Goal: Task Accomplishment & Management: Complete application form

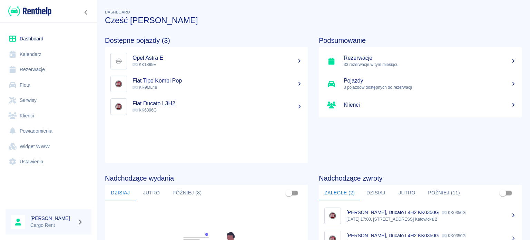
click at [42, 12] on img at bounding box center [29, 11] width 43 height 11
drag, startPoint x: 30, startPoint y: 44, endPoint x: 32, endPoint y: 48, distance: 4.4
click at [30, 44] on link "Dashboard" at bounding box center [49, 39] width 86 height 16
click at [36, 53] on link "Kalendarz" at bounding box center [49, 55] width 86 height 16
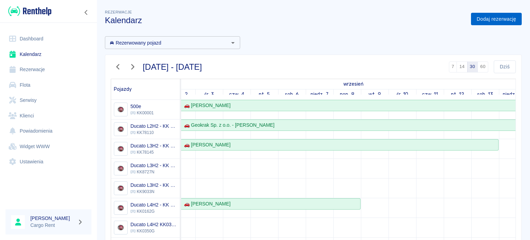
click at [496, 24] on link "Dodaj rezerwację" at bounding box center [496, 19] width 51 height 13
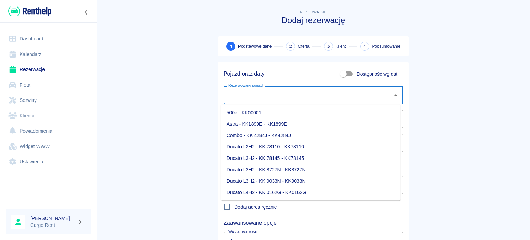
click at [286, 94] on input "Rezerwowany pojazd" at bounding box center [308, 95] width 163 height 12
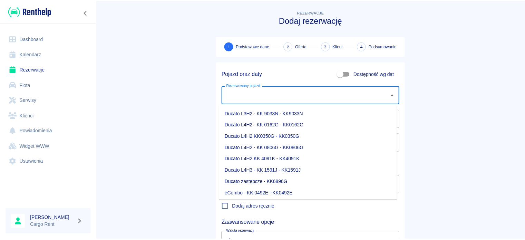
scroll to position [84, 0]
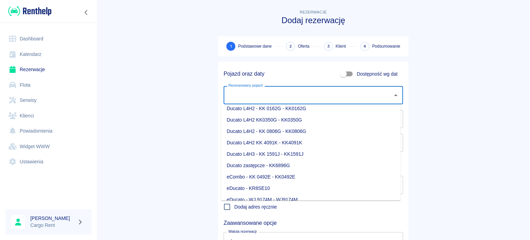
click at [279, 111] on li "Ducato L4H2 - KK 0162G - KK0162G" at bounding box center [310, 108] width 179 height 11
type input "Ducato L4H2 - KK 0162G - KK0162G"
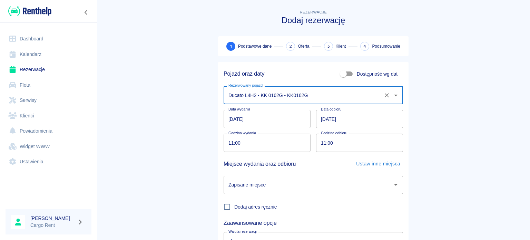
click at [231, 122] on input "[DATE]" at bounding box center [267, 119] width 87 height 18
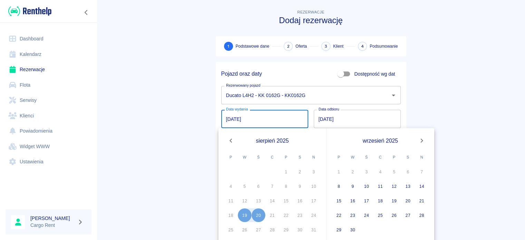
scroll to position [15, 0]
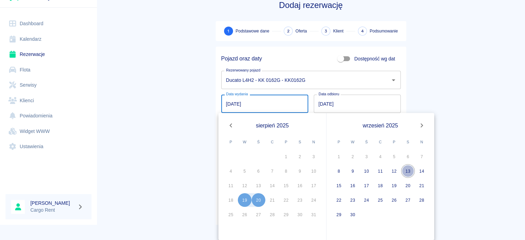
click at [410, 171] on button "13" at bounding box center [408, 171] width 14 height 14
type input "[DATE]"
type input "DD.MM.YYYY"
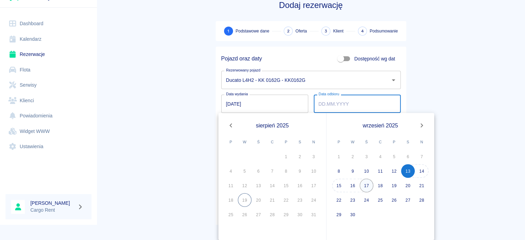
click at [369, 187] on button "17" at bounding box center [367, 185] width 14 height 14
type input "[DATE]"
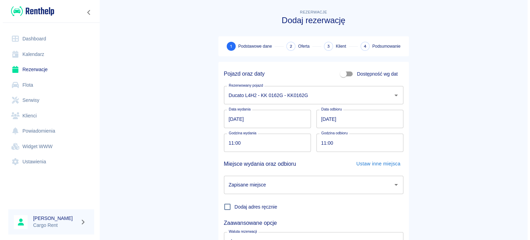
scroll to position [0, 0]
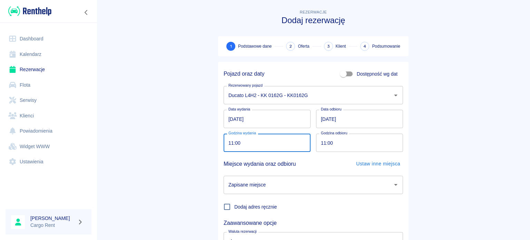
click at [228, 144] on input "11:00" at bounding box center [265, 143] width 82 height 18
click at [229, 117] on input "[DATE]" at bounding box center [267, 119] width 87 height 18
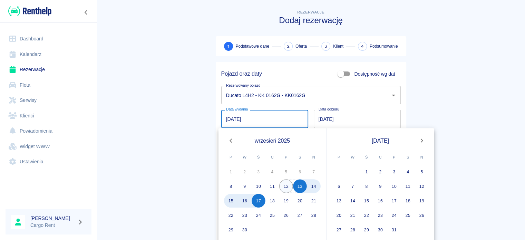
click at [289, 185] on button "12" at bounding box center [286, 186] width 14 height 14
type input "[DATE]"
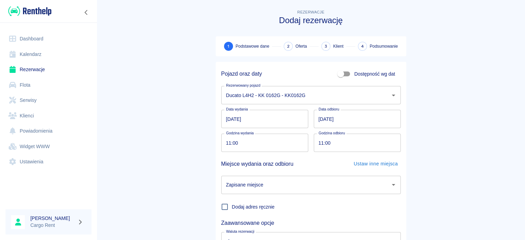
click at [192, 120] on main "Rezerwacje Dodaj rezerwację 1 Podstawowe dane 2 Oferta 3 Klient 4 Podsumowanie …" at bounding box center [311, 143] width 428 height 271
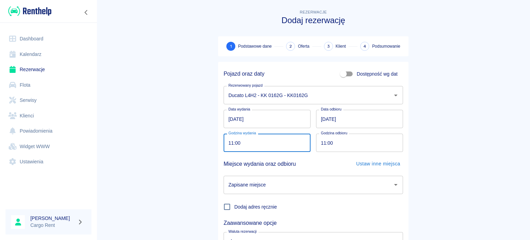
click at [267, 138] on input "11:00" at bounding box center [265, 143] width 82 height 18
type input "19:00"
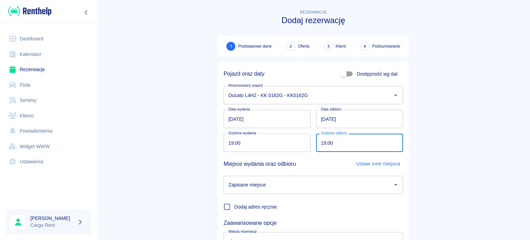
type input "19:00"
click at [96, 193] on div at bounding box center [48, 191] width 97 height 26
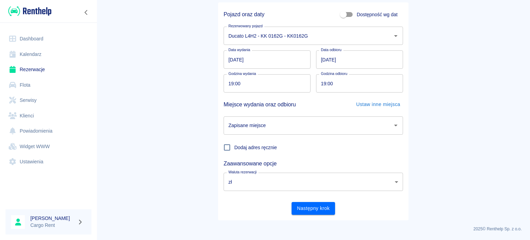
click at [305, 129] on input "Zapisane miejsce" at bounding box center [308, 125] width 163 height 12
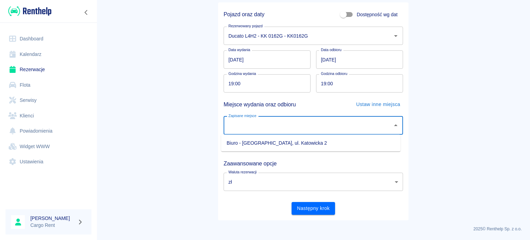
click at [302, 146] on li "Biuro - [GEOGRAPHIC_DATA], ul. Katowicka 2" at bounding box center [310, 142] width 179 height 11
type input "Biuro - [GEOGRAPHIC_DATA], ul. Katowicka 2"
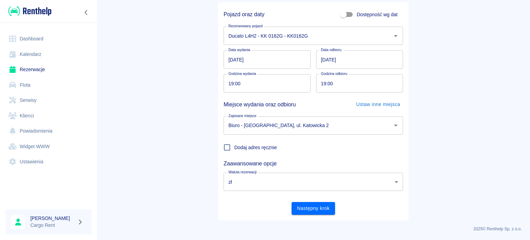
click at [155, 138] on main "Rezerwacje Dodaj rezerwację 1 Podstawowe dane 2 Oferta 3 Klient 4 Podsumowanie …" at bounding box center [314, 84] width 434 height 271
click at [320, 214] on div "Pojazd oraz daty Dostępność wg dat Rezerwowany pojazd Ducato L4H2 - KK 0162G - …" at bounding box center [313, 111] width 191 height 218
click at [326, 203] on button "Następny krok" at bounding box center [314, 208] width 44 height 13
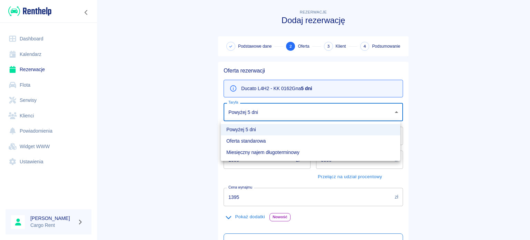
click at [261, 112] on body "Używamy plików Cookies, by zapewnić Ci najlepsze możliwe doświadczenie. Aby dow…" at bounding box center [265, 120] width 530 height 240
click at [246, 140] on li "Oferta standarowa" at bounding box center [310, 140] width 179 height 11
type input "9ca6d182-800d-499d-9d1e-8d3d0f6f90de"
type input "1545"
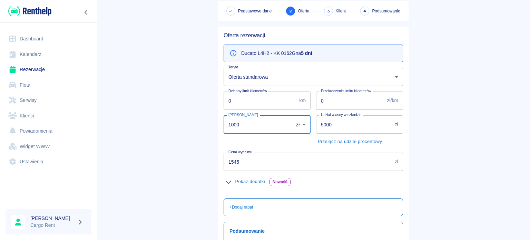
drag, startPoint x: 231, startPoint y: 125, endPoint x: 179, endPoint y: 124, distance: 51.4
click at [179, 124] on main "Rezerwacje Dodaj rezerwację Podstawowe dane 2 Oferta 3 Klient 4 Podsumowanie Of…" at bounding box center [314, 139] width 434 height 333
type input "0"
click at [175, 118] on main "Rezerwacje Dodaj rezerwację Podstawowe dane 2 Oferta 3 Klient 4 Podsumowanie Of…" at bounding box center [314, 139] width 434 height 333
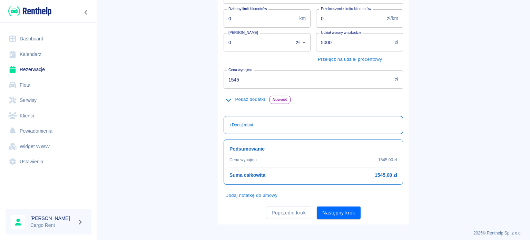
click at [240, 99] on button "Pokaż dodatki" at bounding box center [245, 99] width 43 height 11
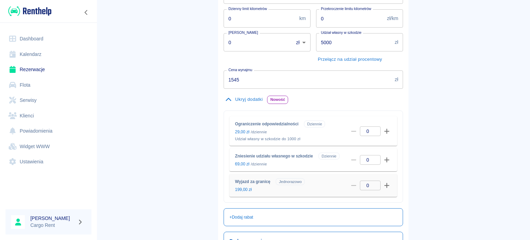
click at [390, 185] on div "Wyjazd za granicę Jednorazowo 199,00 zł 0 ​" at bounding box center [314, 185] width 168 height 23
click at [388, 185] on button "button" at bounding box center [387, 186] width 10 height 10
type input "1"
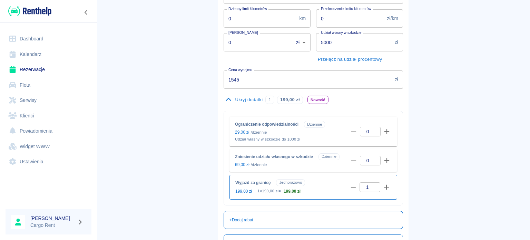
click at [445, 168] on main "Rezerwacje Dodaj rezerwację Podstawowe dane 2 Oferta 3 Klient 4 Podsumowanie Of…" at bounding box center [314, 109] width 434 height 437
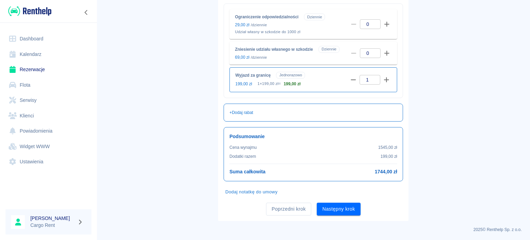
click at [458, 158] on main "Rezerwacje Dodaj rezerwację Podstawowe dane 2 Oferta 3 Klient 4 Podsumowanie Of…" at bounding box center [314, 2] width 434 height 437
click at [332, 214] on button "Następny krok" at bounding box center [339, 209] width 44 height 13
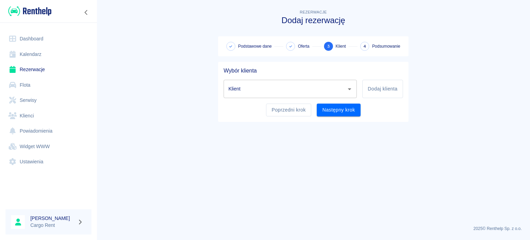
click at [314, 82] on div "Klient" at bounding box center [290, 89] width 133 height 18
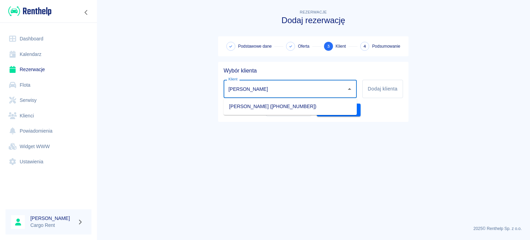
click at [289, 110] on li "[PERSON_NAME] ([PHONE_NUMBER])" at bounding box center [290, 106] width 133 height 11
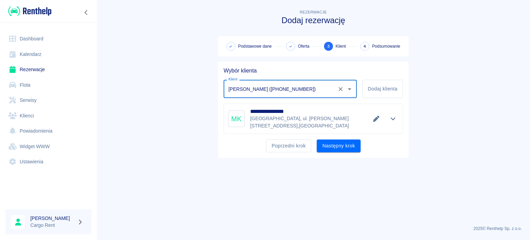
type input "[PERSON_NAME] ([PHONE_NUMBER])"
click at [324, 166] on main "**********" at bounding box center [314, 114] width 434 height 212
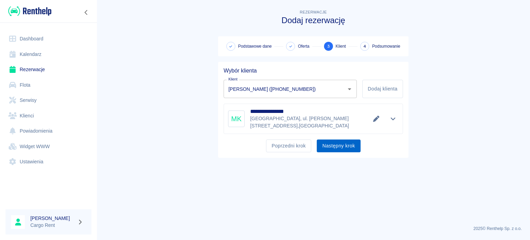
click at [332, 143] on button "Następny krok" at bounding box center [339, 145] width 44 height 13
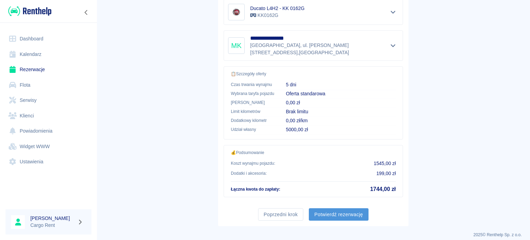
click at [333, 208] on button "Potwierdź rezerwację" at bounding box center [339, 214] width 60 height 13
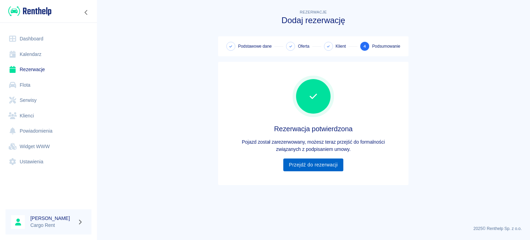
click at [319, 162] on link "Przejdź do rezerwacji" at bounding box center [313, 164] width 60 height 13
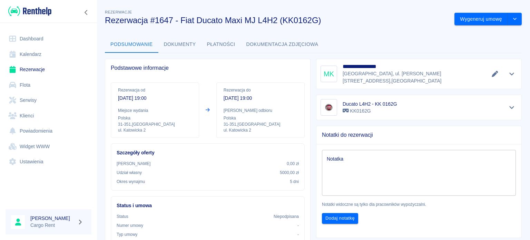
click at [43, 59] on link "Kalendarz" at bounding box center [49, 55] width 86 height 16
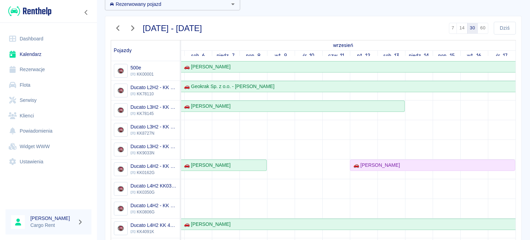
scroll to position [32, 0]
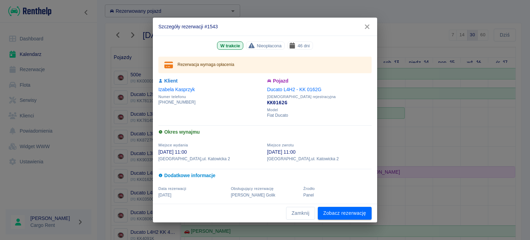
click at [362, 31] on button "button" at bounding box center [367, 26] width 14 height 13
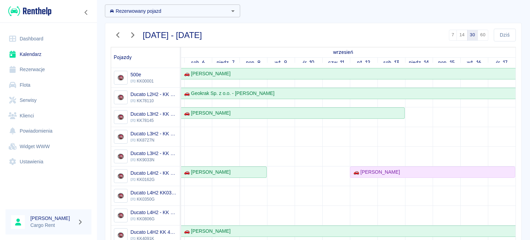
click at [47, 6] on img at bounding box center [29, 11] width 43 height 11
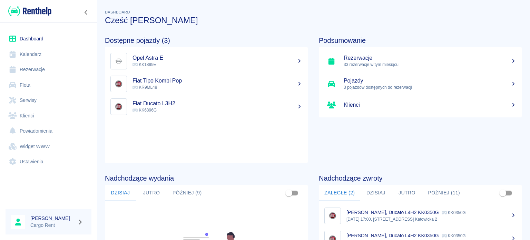
click at [35, 15] on img at bounding box center [29, 11] width 43 height 11
click at [50, 15] on img at bounding box center [29, 11] width 43 height 11
